Goal: Check status: Check status

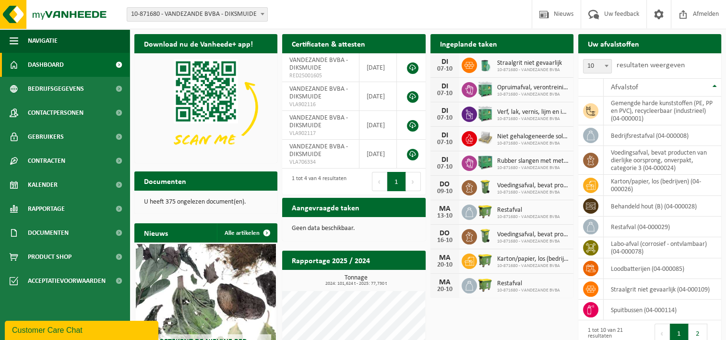
click at [530, 46] on div "Ingeplande taken Bekijk uw kalender" at bounding box center [501, 43] width 143 height 19
drag, startPoint x: 530, startPoint y: 46, endPoint x: 496, endPoint y: 44, distance: 34.1
click at [496, 44] on div "Ingeplande taken Bekijk uw kalender" at bounding box center [501, 43] width 143 height 19
click at [496, 44] on h2 "Ingeplande taken" at bounding box center [468, 43] width 76 height 19
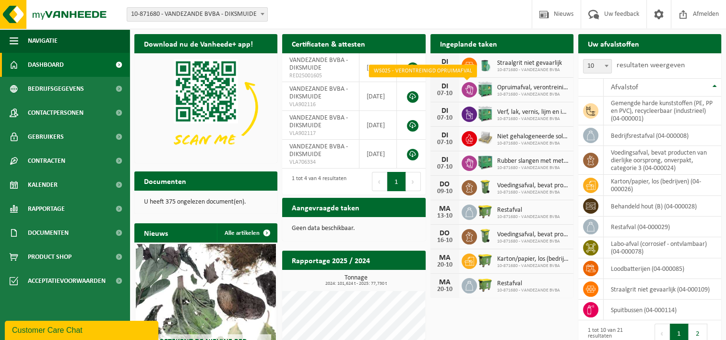
click at [475, 91] on span at bounding box center [469, 89] width 15 height 15
click at [516, 89] on span "Opruimafval, verontreinigd met olie" at bounding box center [532, 88] width 71 height 8
click at [447, 90] on div "07-10" at bounding box center [444, 93] width 19 height 7
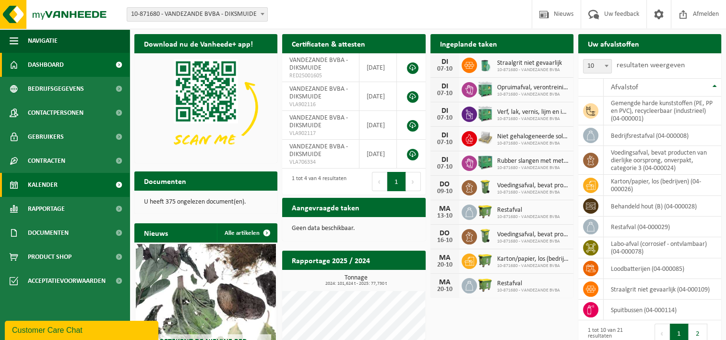
click at [71, 186] on link "Kalender" at bounding box center [65, 185] width 130 height 24
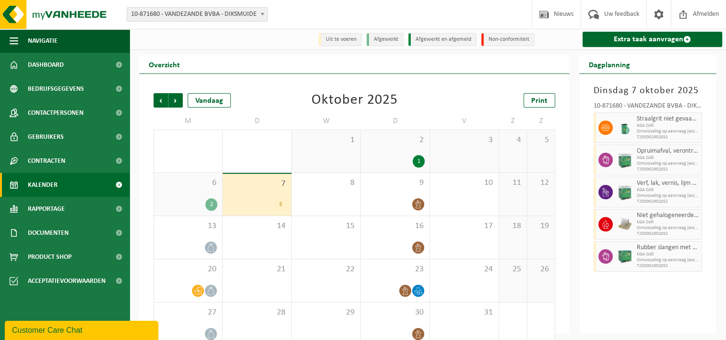
click at [269, 198] on div "7 5" at bounding box center [257, 195] width 69 height 42
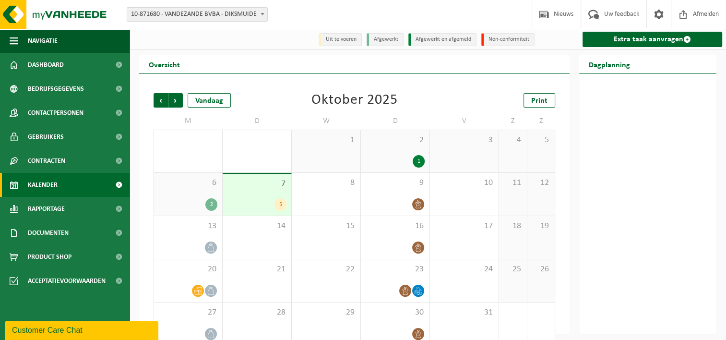
click at [245, 196] on div "7 5" at bounding box center [257, 195] width 69 height 42
